Goal: Information Seeking & Learning: Learn about a topic

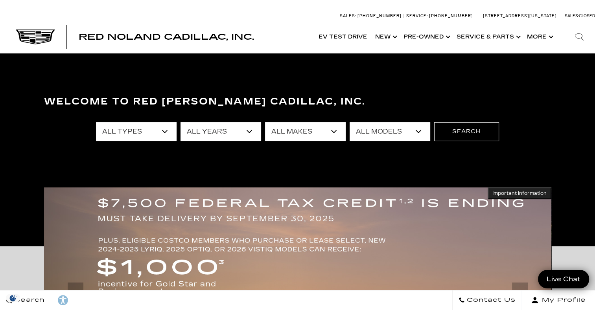
click at [167, 134] on select "All Types New Used Certified Used Demo" at bounding box center [136, 131] width 81 height 19
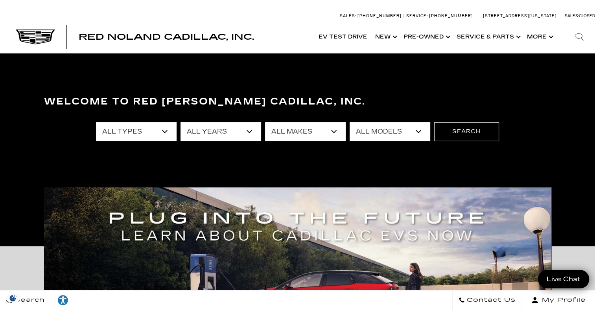
click at [131, 132] on select "All Types New Used Certified Used Demo" at bounding box center [136, 131] width 81 height 19
select select "New"
click at [96, 122] on select "All Types New Used Certified Used Demo" at bounding box center [136, 131] width 81 height 19
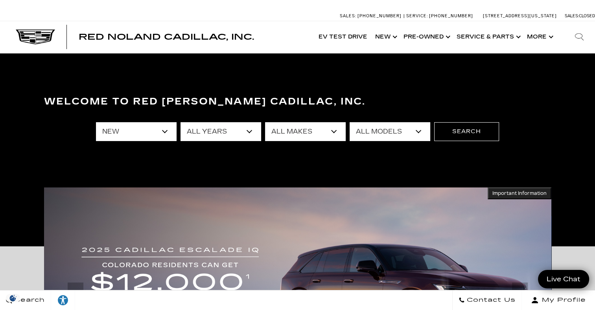
click at [248, 132] on select "All Years 2026 2025 2024" at bounding box center [220, 131] width 81 height 19
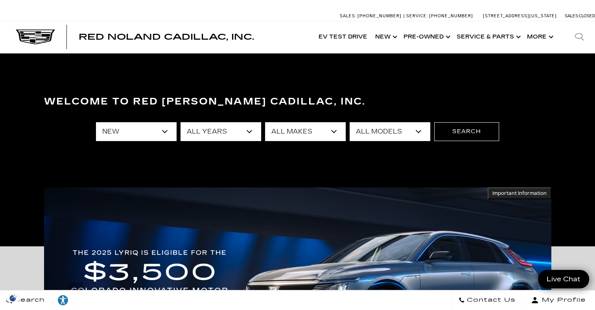
select select "2025"
click at [180, 122] on select "All Years 2026 2025 2024" at bounding box center [220, 131] width 81 height 19
click at [333, 130] on select "All Makes Cadillac" at bounding box center [305, 131] width 81 height 19
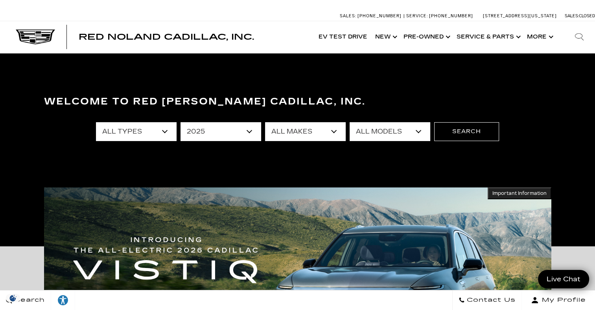
select select "Cadillac"
click at [265, 122] on select "All Makes Cadillac" at bounding box center [305, 131] width 81 height 19
click at [417, 134] on select "All Models CT4 Escalade Escalade ESV ESCALADE IQ LYRIQ OPTIQ XT5 XT6" at bounding box center [389, 131] width 81 height 19
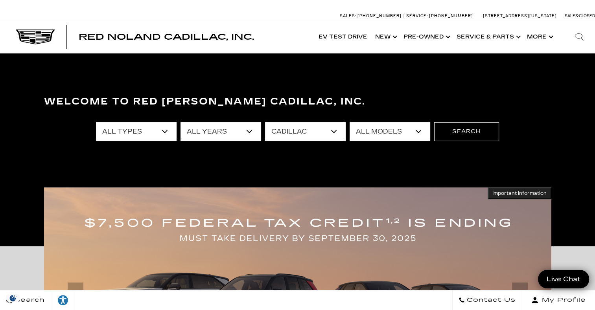
select select "LYRIQ"
click at [349, 122] on select "All Models CT4 Escalade Escalade ESV ESCALADE IQ LYRIQ OPTIQ XT5 XT6" at bounding box center [389, 131] width 81 height 19
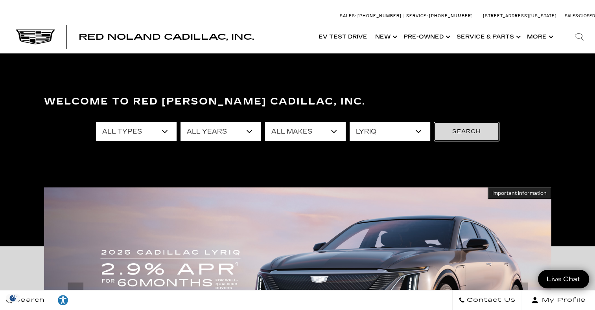
click at [479, 131] on button "Search" at bounding box center [466, 131] width 65 height 19
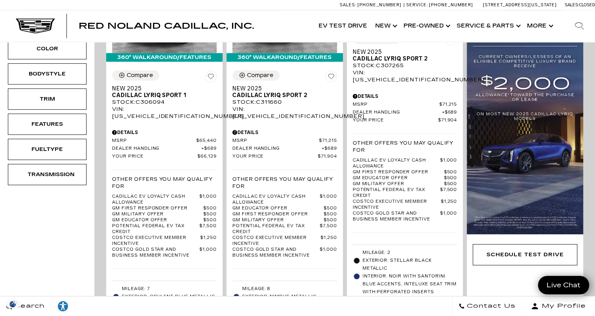
scroll to position [288, 0]
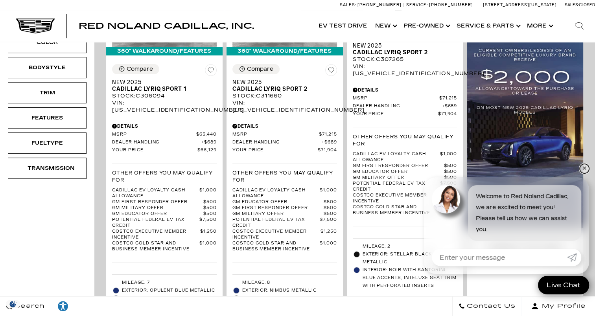
click at [582, 170] on link "✕" at bounding box center [583, 168] width 9 height 9
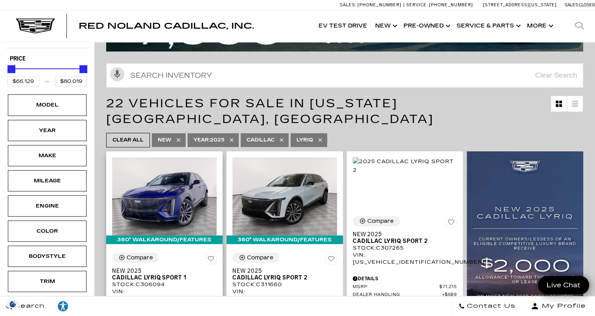
scroll to position [91, 0]
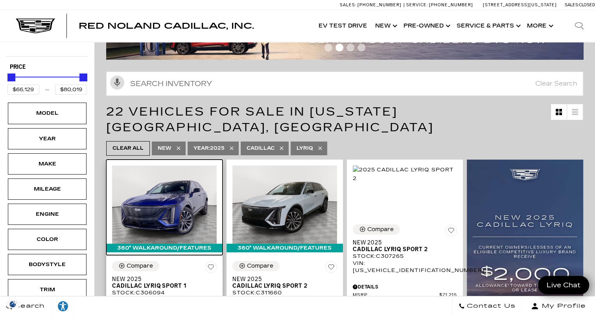
click at [198, 182] on img at bounding box center [164, 204] width 105 height 78
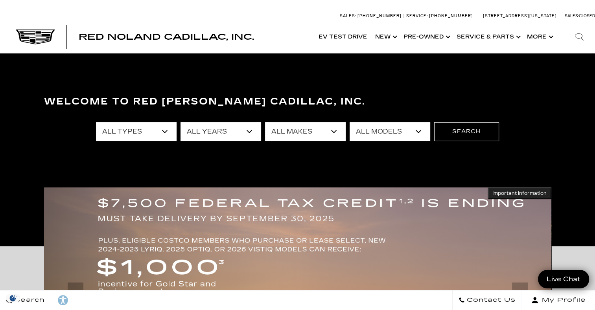
click at [167, 130] on select "All Types New Used Certified Used Demo" at bounding box center [136, 131] width 81 height 19
select select "New"
click at [96, 122] on select "All Types New Used Certified Used Demo" at bounding box center [136, 131] width 81 height 19
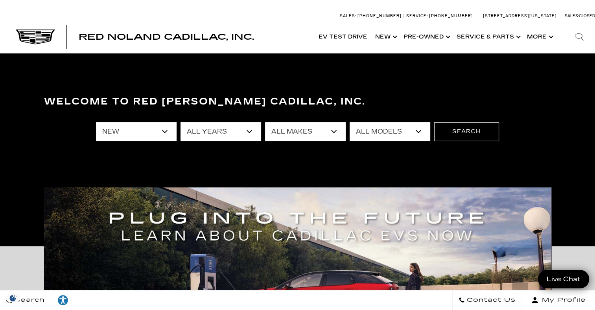
click at [257, 127] on select "All Years 2026 2025 2024" at bounding box center [220, 131] width 81 height 19
select select "2025"
click at [180, 122] on select "All Years 2026 2025 2024" at bounding box center [220, 131] width 81 height 19
click at [340, 133] on select "All Makes Cadillac" at bounding box center [305, 131] width 81 height 19
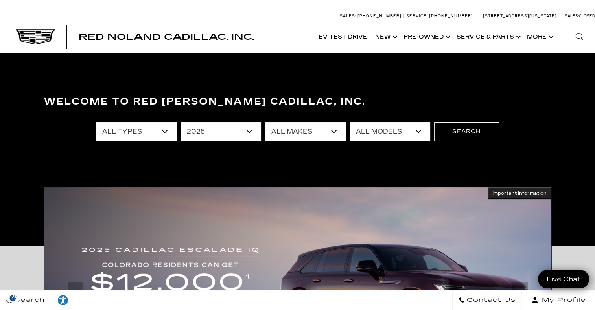
select select "Cadillac"
click at [265, 122] on select "All Makes Cadillac" at bounding box center [305, 131] width 81 height 19
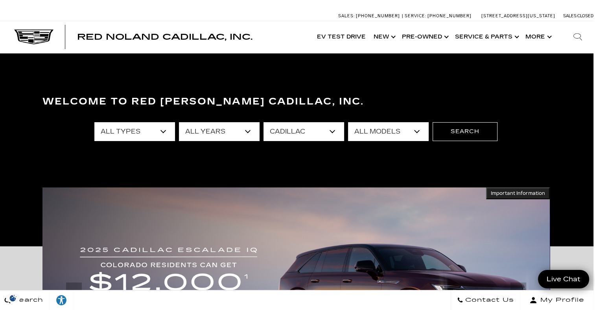
scroll to position [0, 4]
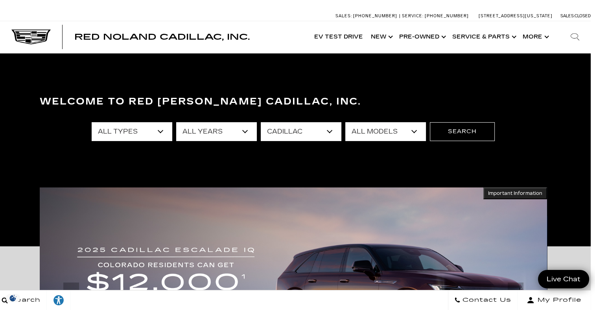
click at [415, 132] on select "All Models CT4 Escalade Escalade ESV ESCALADE IQ LYRIQ OPTIQ XT5 XT6" at bounding box center [385, 131] width 81 height 19
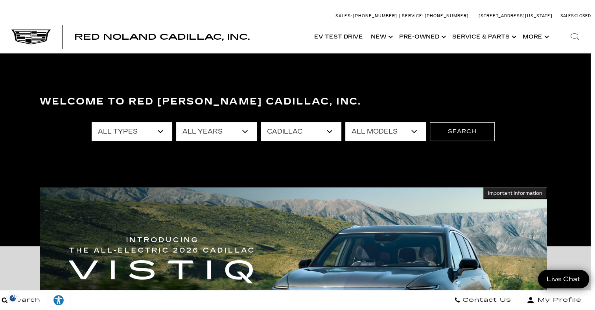
select select "CT4"
click at [345, 122] on select "All Models CT4 Escalade Escalade ESV ESCALADE IQ LYRIQ OPTIQ XT5 XT6" at bounding box center [385, 131] width 81 height 19
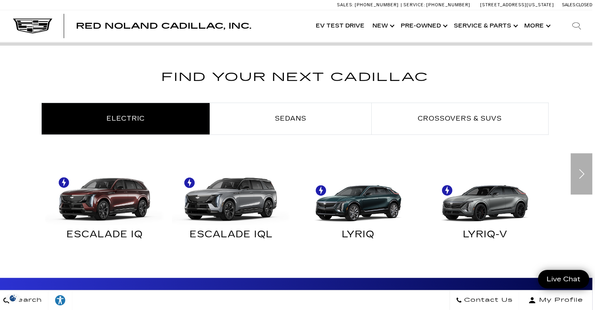
scroll to position [415, 2]
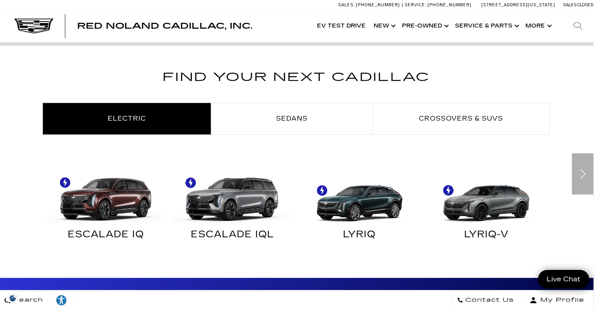
click at [586, 180] on div "Next" at bounding box center [582, 173] width 22 height 41
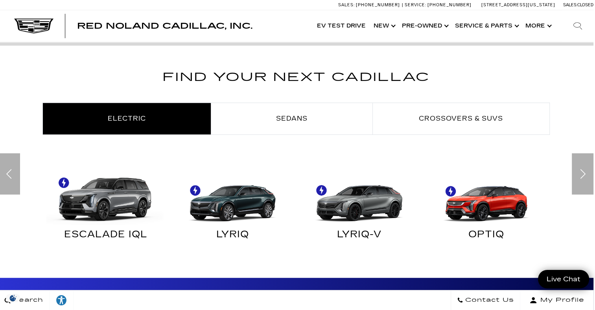
click at [584, 165] on div "Next" at bounding box center [582, 173] width 22 height 41
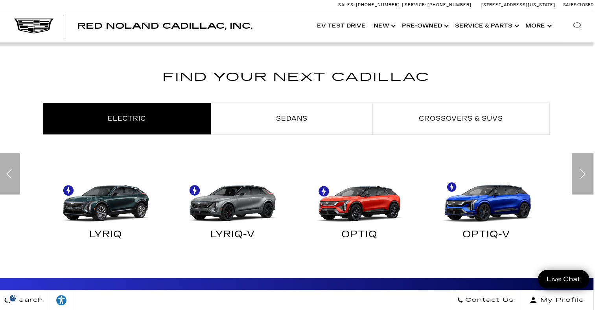
click at [587, 163] on div "Next" at bounding box center [582, 173] width 22 height 41
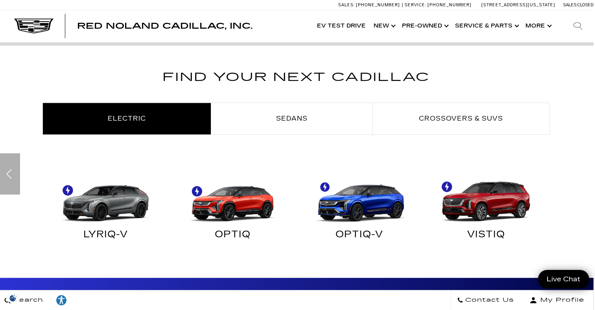
click at [583, 163] on div "Find Your Next Cadillac Electric Sedans Crossovers & SUVs ESCALADE IQ" at bounding box center [295, 163] width 595 height 191
click at [579, 164] on div "Find Your Next Cadillac Electric Sedans Crossovers & SUVs ESCALADE IQ" at bounding box center [295, 163] width 595 height 191
click at [582, 165] on div "Find Your Next Cadillac Electric Sedans Crossovers & SUVs ESCALADE IQ" at bounding box center [295, 163] width 595 height 191
click at [17, 171] on div "Previous" at bounding box center [9, 173] width 22 height 41
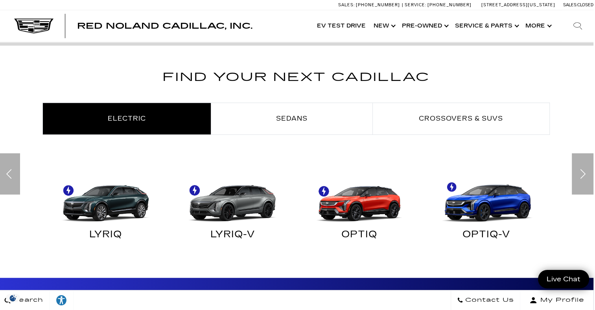
click at [4, 179] on div "Previous" at bounding box center [9, 173] width 22 height 41
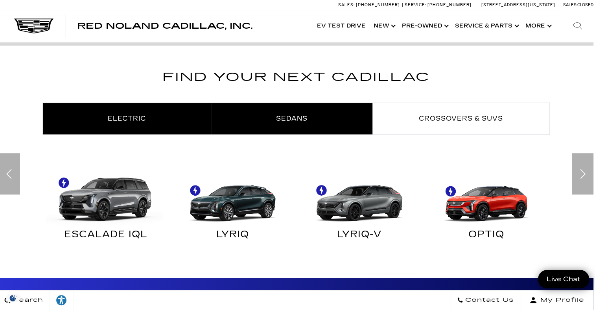
click at [305, 116] on span "Sedans" at bounding box center [291, 118] width 31 height 7
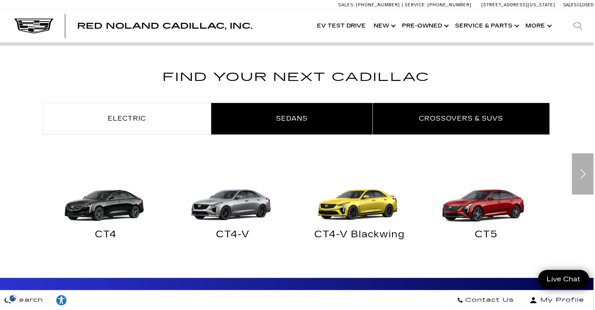
click at [458, 115] on span "Crossovers & SUVs" at bounding box center [461, 118] width 84 height 7
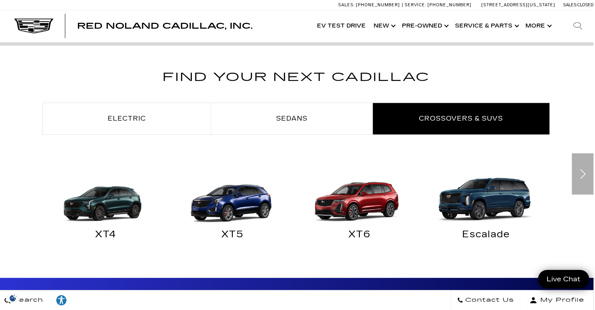
click at [109, 200] on img "Crossovers & SUVs" at bounding box center [103, 194] width 119 height 59
click at [119, 206] on img "Crossovers & SUVs" at bounding box center [103, 194] width 119 height 59
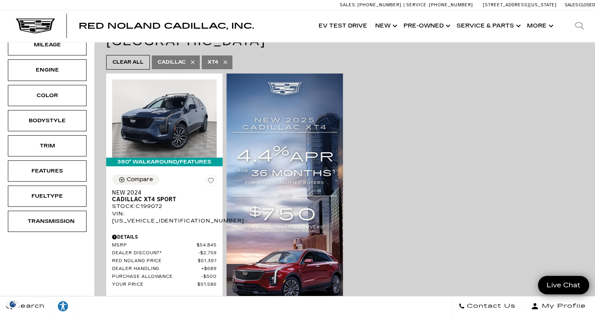
scroll to position [159, 0]
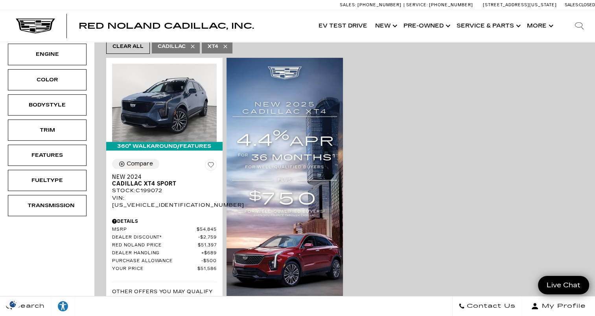
click at [393, 249] on div "360° WalkAround/Features Compare Save This Vehicle - New 2024 Cadillac XT4 Spor…" at bounding box center [344, 252] width 481 height 393
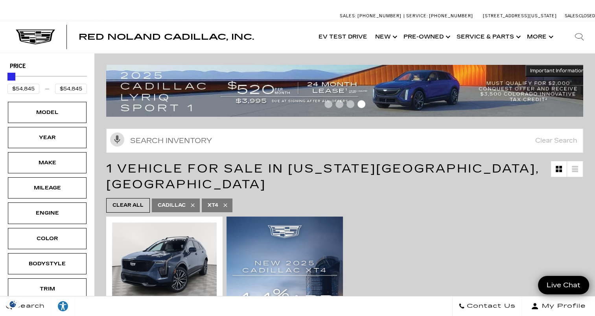
scroll to position [0, 0]
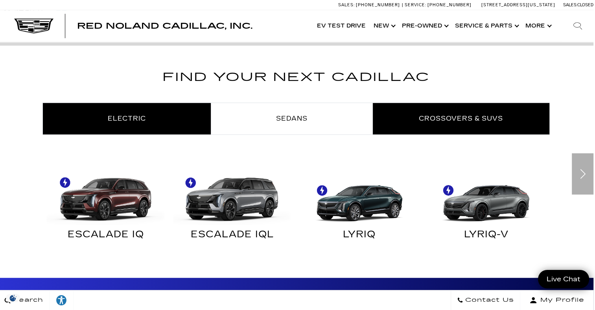
click at [466, 117] on span "Crossovers & SUVs" at bounding box center [461, 118] width 84 height 7
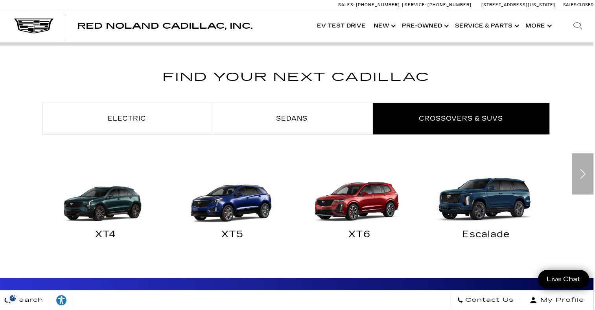
click at [108, 205] on img "Crossovers & SUVs" at bounding box center [103, 194] width 119 height 59
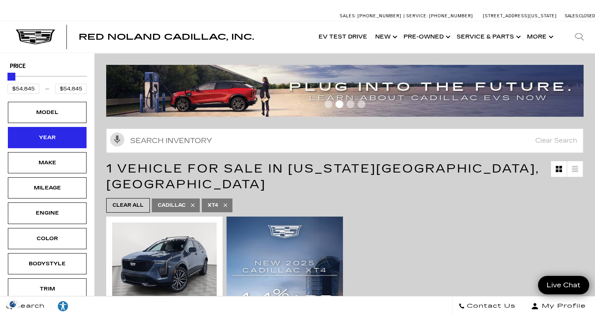
click at [63, 135] on div "Year" at bounding box center [47, 137] width 39 height 9
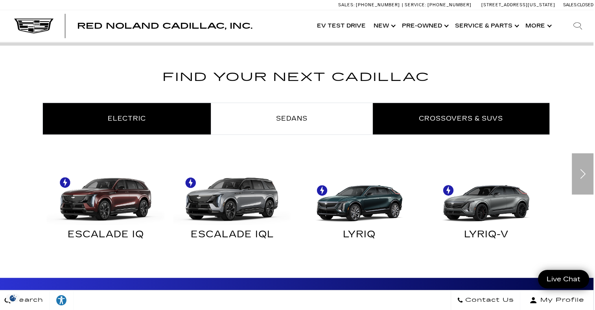
click at [446, 117] on span "Crossovers & SUVs" at bounding box center [461, 118] width 84 height 7
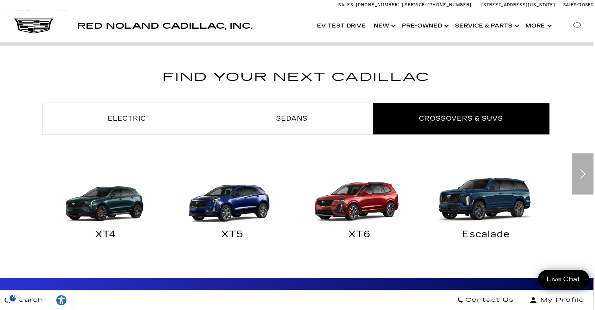
click at [229, 211] on img "Crossovers & SUVs" at bounding box center [230, 194] width 119 height 59
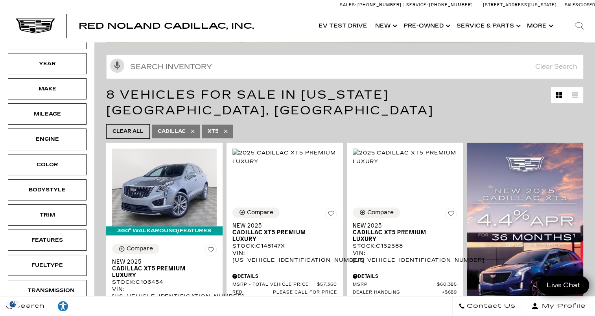
scroll to position [74, 0]
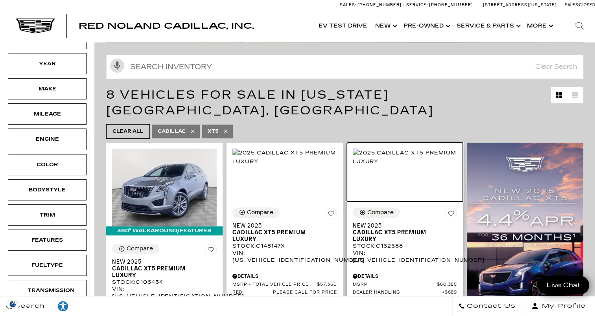
click at [415, 165] on img at bounding box center [404, 157] width 105 height 17
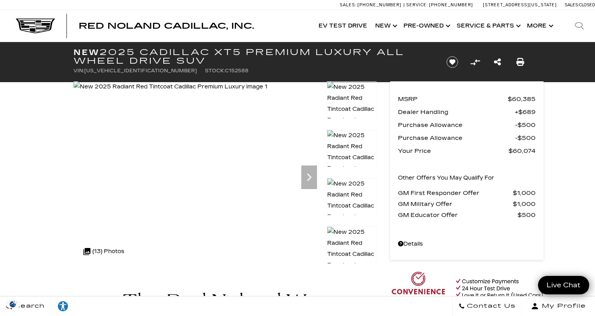
click at [310, 181] on icon "Next" at bounding box center [309, 177] width 16 height 16
click at [312, 176] on icon "Next" at bounding box center [309, 177] width 16 height 16
click at [308, 184] on icon "Next" at bounding box center [309, 177] width 16 height 16
click at [316, 181] on icon "Next" at bounding box center [309, 177] width 16 height 16
click at [310, 180] on icon "Next" at bounding box center [309, 177] width 16 height 16
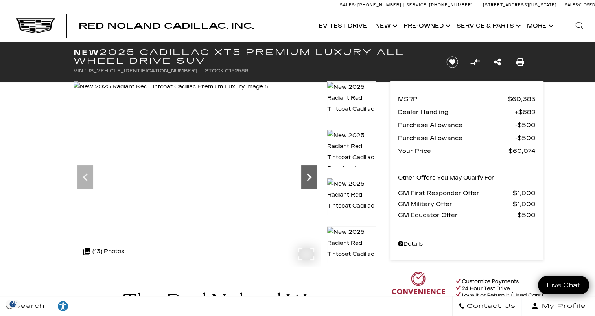
click at [312, 173] on icon "Next" at bounding box center [309, 177] width 16 height 16
click at [310, 176] on icon "Next" at bounding box center [309, 177] width 5 height 8
click at [321, 176] on div at bounding box center [444, 173] width 247 height 185
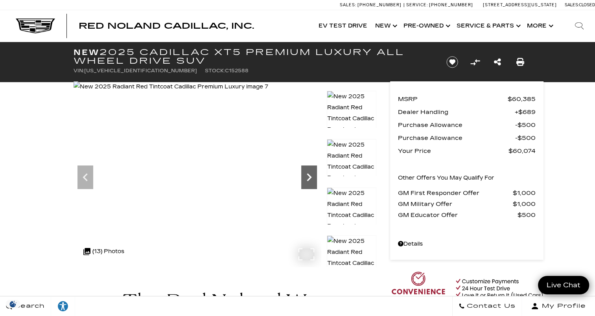
click at [89, 181] on icon "Previous" at bounding box center [85, 177] width 16 height 16
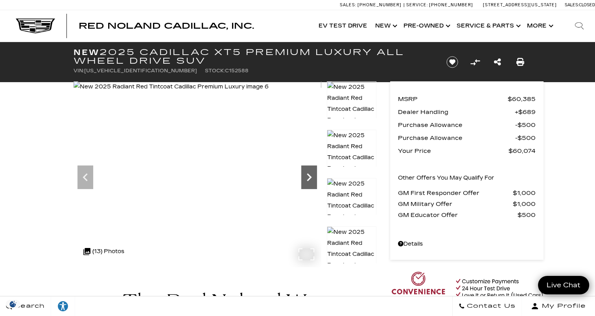
click at [86, 183] on icon "Previous" at bounding box center [85, 177] width 16 height 16
click at [78, 92] on img at bounding box center [170, 86] width 195 height 11
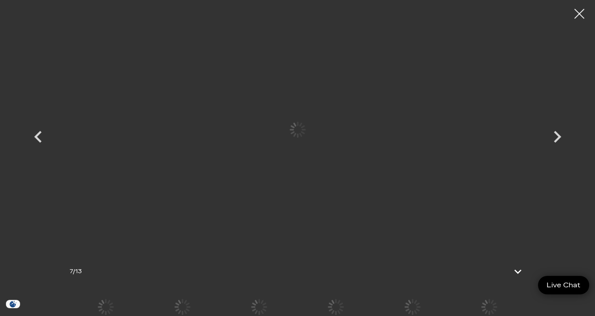
click at [44, 141] on icon "Previous" at bounding box center [38, 137] width 24 height 24
click at [39, 139] on icon "Previous" at bounding box center [37, 137] width 7 height 12
click at [37, 139] on icon "Previous" at bounding box center [37, 137] width 7 height 12
click at [41, 135] on icon "Previous" at bounding box center [38, 137] width 24 height 24
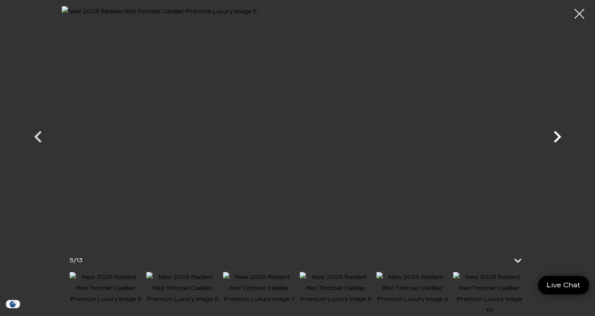
click at [556, 136] on icon "Next" at bounding box center [557, 137] width 24 height 24
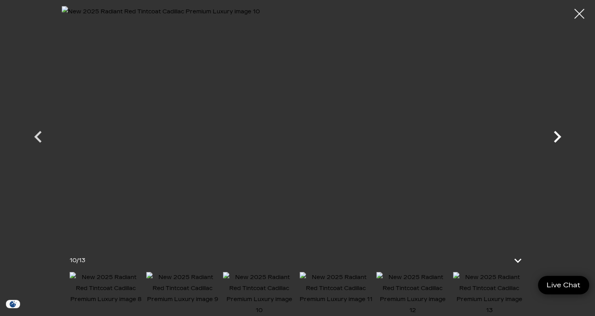
click at [556, 136] on icon "Next" at bounding box center [557, 137] width 24 height 24
click at [556, 136] on div at bounding box center [297, 129] width 550 height 247
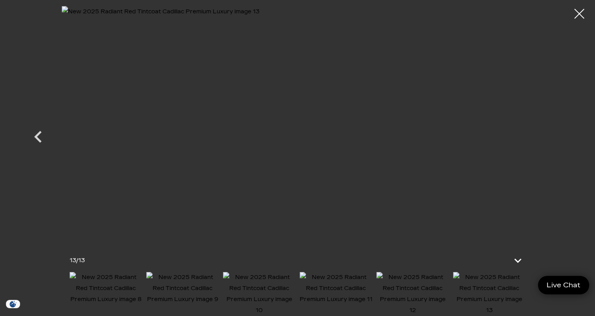
click at [555, 143] on div at bounding box center [297, 129] width 550 height 247
click at [517, 260] on icon at bounding box center [517, 260] width 19 height 19
click at [579, 15] on div at bounding box center [579, 14] width 21 height 21
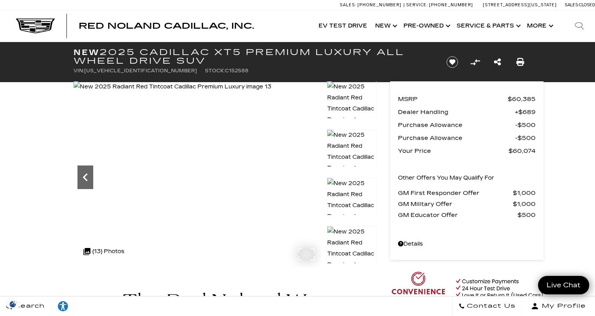
click at [87, 176] on icon "Previous" at bounding box center [85, 177] width 16 height 16
